Goal: Browse casually

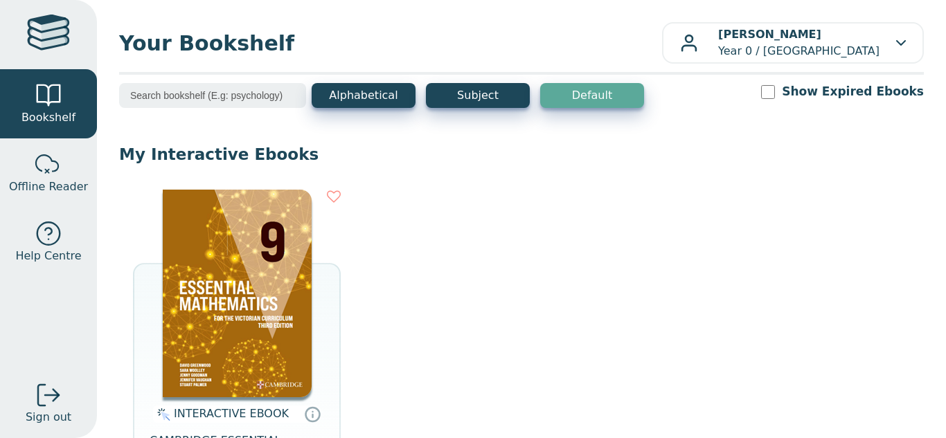
click at [288, 313] on img at bounding box center [237, 294] width 149 height 208
click at [254, 343] on img at bounding box center [237, 294] width 149 height 208
click at [225, 359] on img at bounding box center [237, 294] width 149 height 208
click at [279, 308] on img at bounding box center [237, 294] width 149 height 208
